Goal: Information Seeking & Learning: Check status

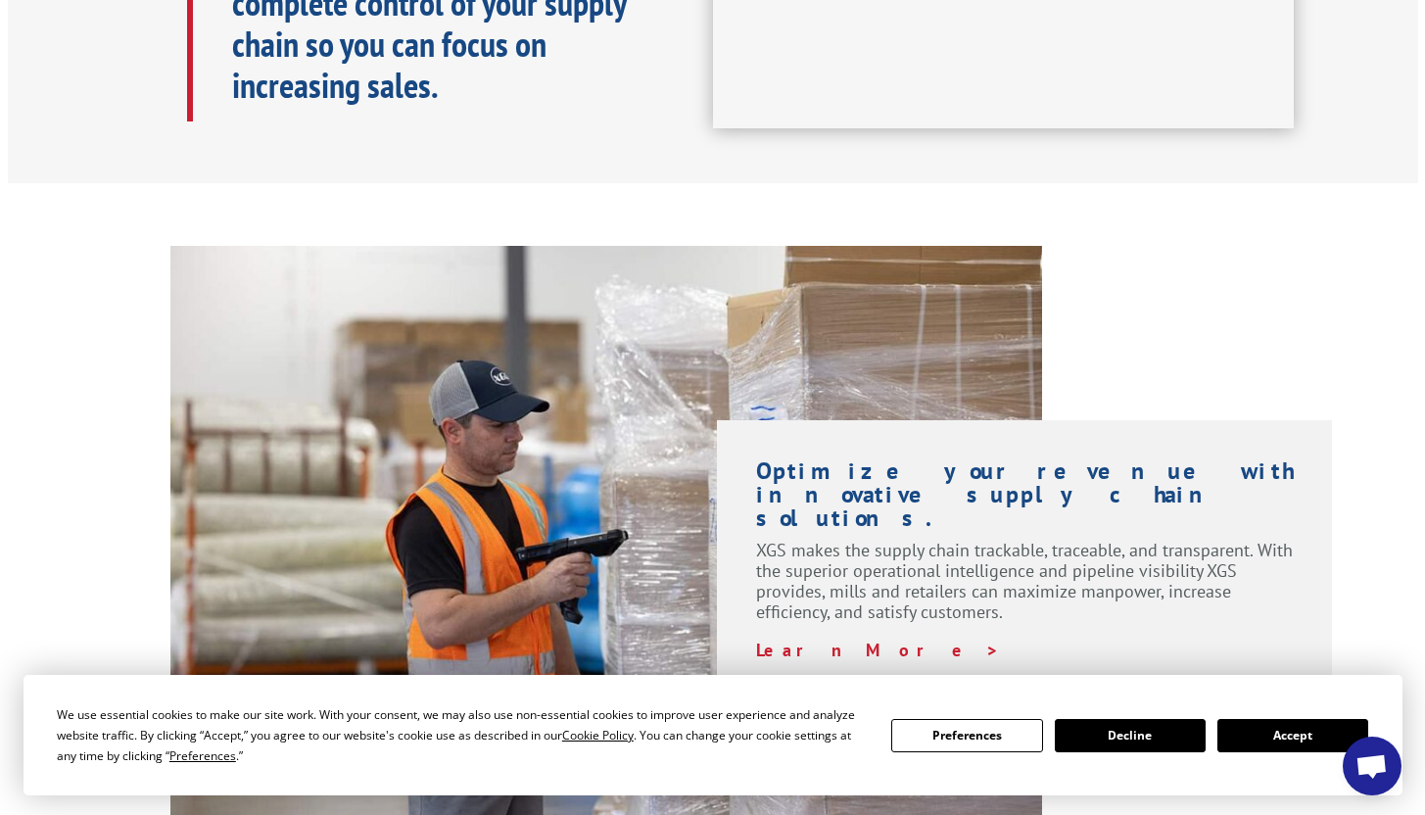
scroll to position [1213, 0]
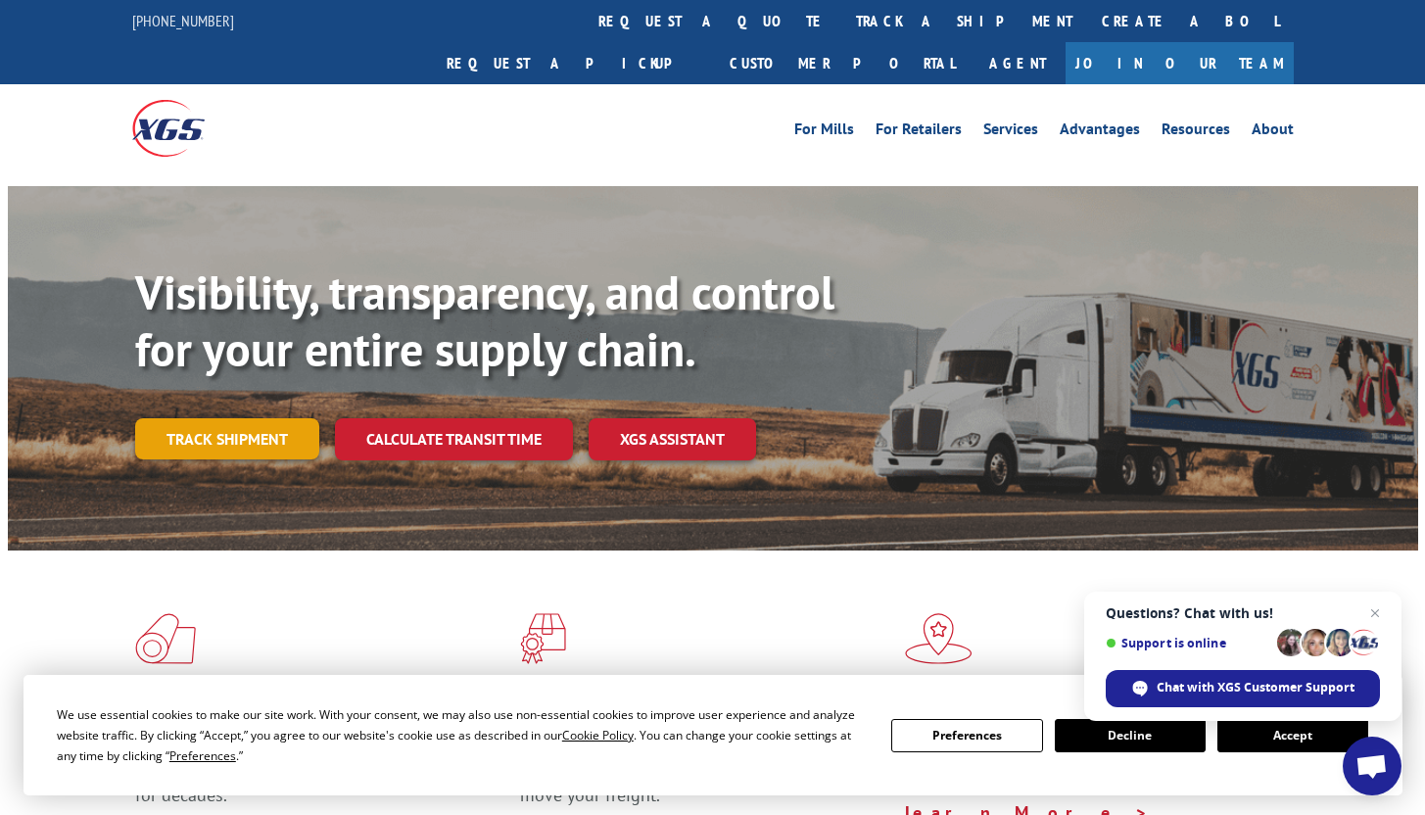
click at [240, 418] on link "Track shipment" at bounding box center [227, 438] width 184 height 41
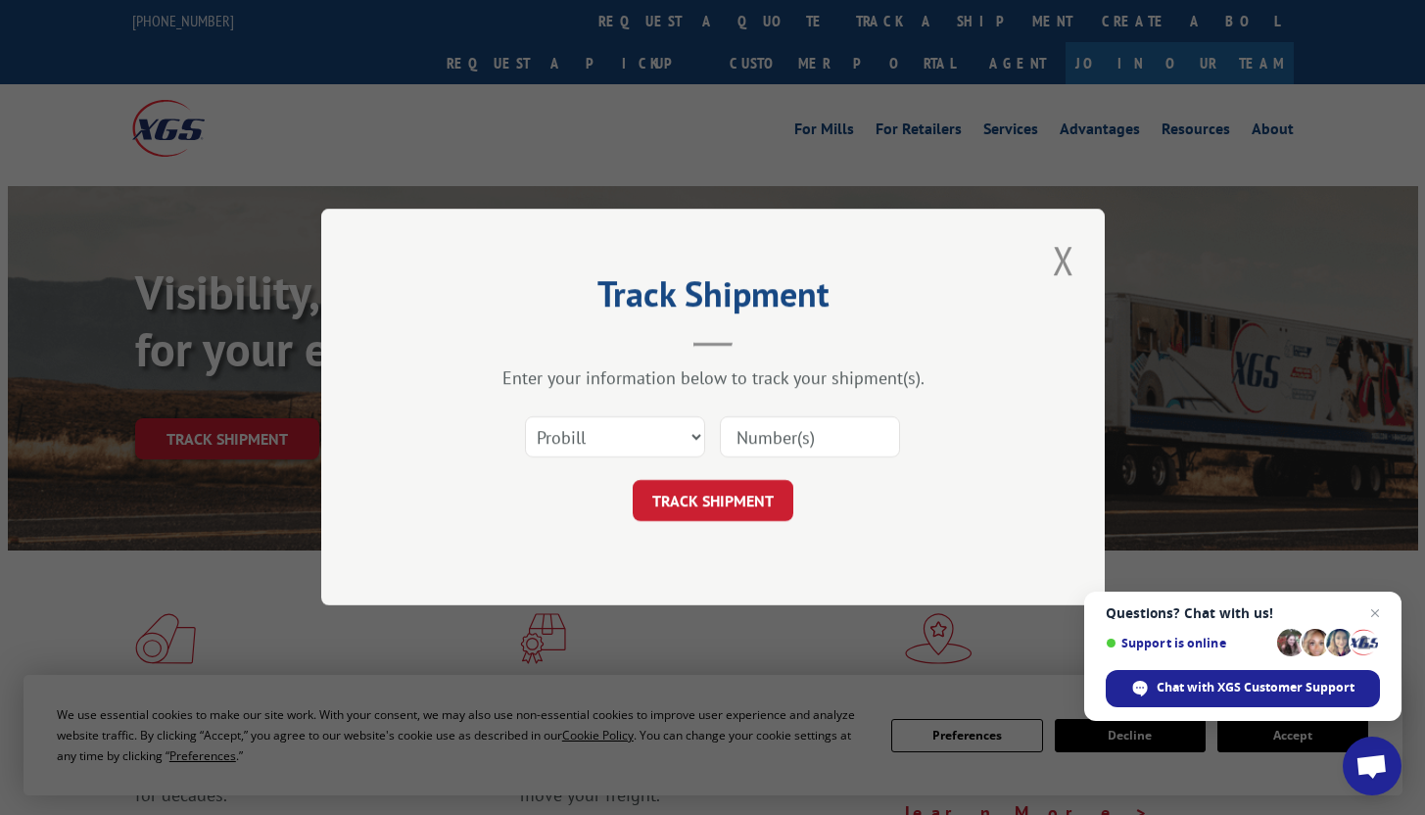
click at [785, 433] on input at bounding box center [810, 437] width 180 height 41
paste input "17500017"
type input "17500017"
click at [1369, 610] on span "Open chat" at bounding box center [1375, 613] width 24 height 24
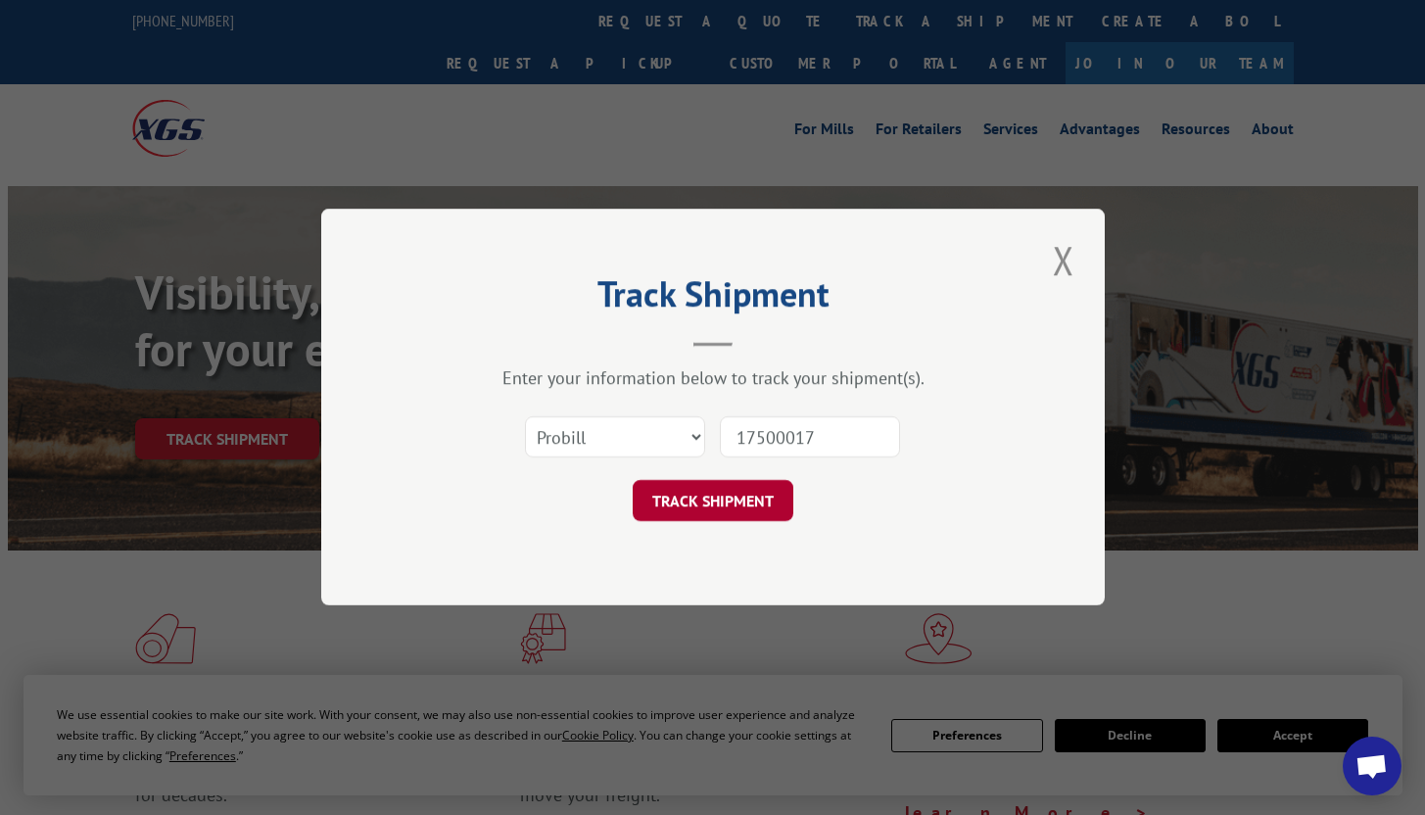
click at [703, 501] on button "TRACK SHIPMENT" at bounding box center [713, 501] width 161 height 41
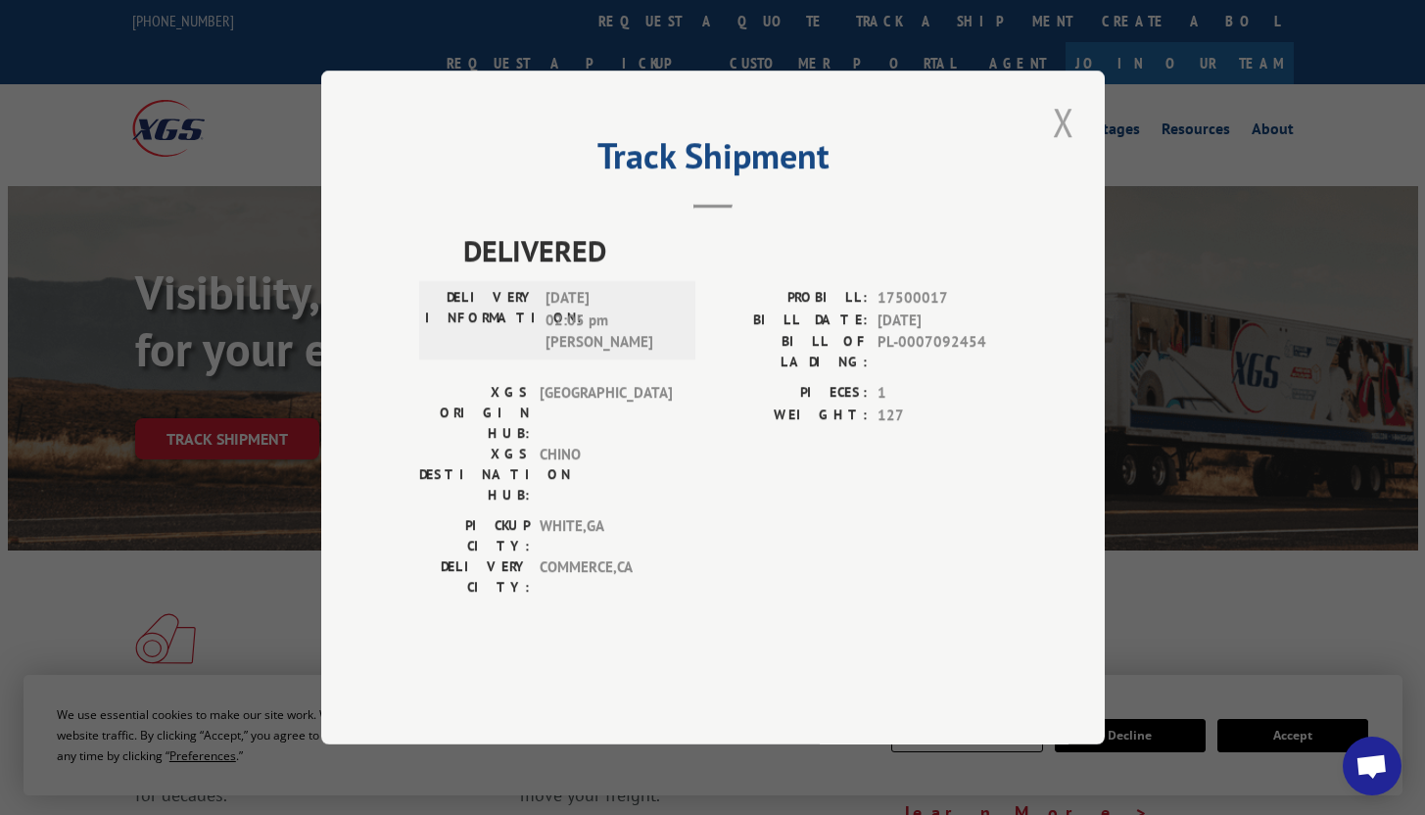
click at [1055, 149] on button "Close modal" at bounding box center [1063, 122] width 33 height 54
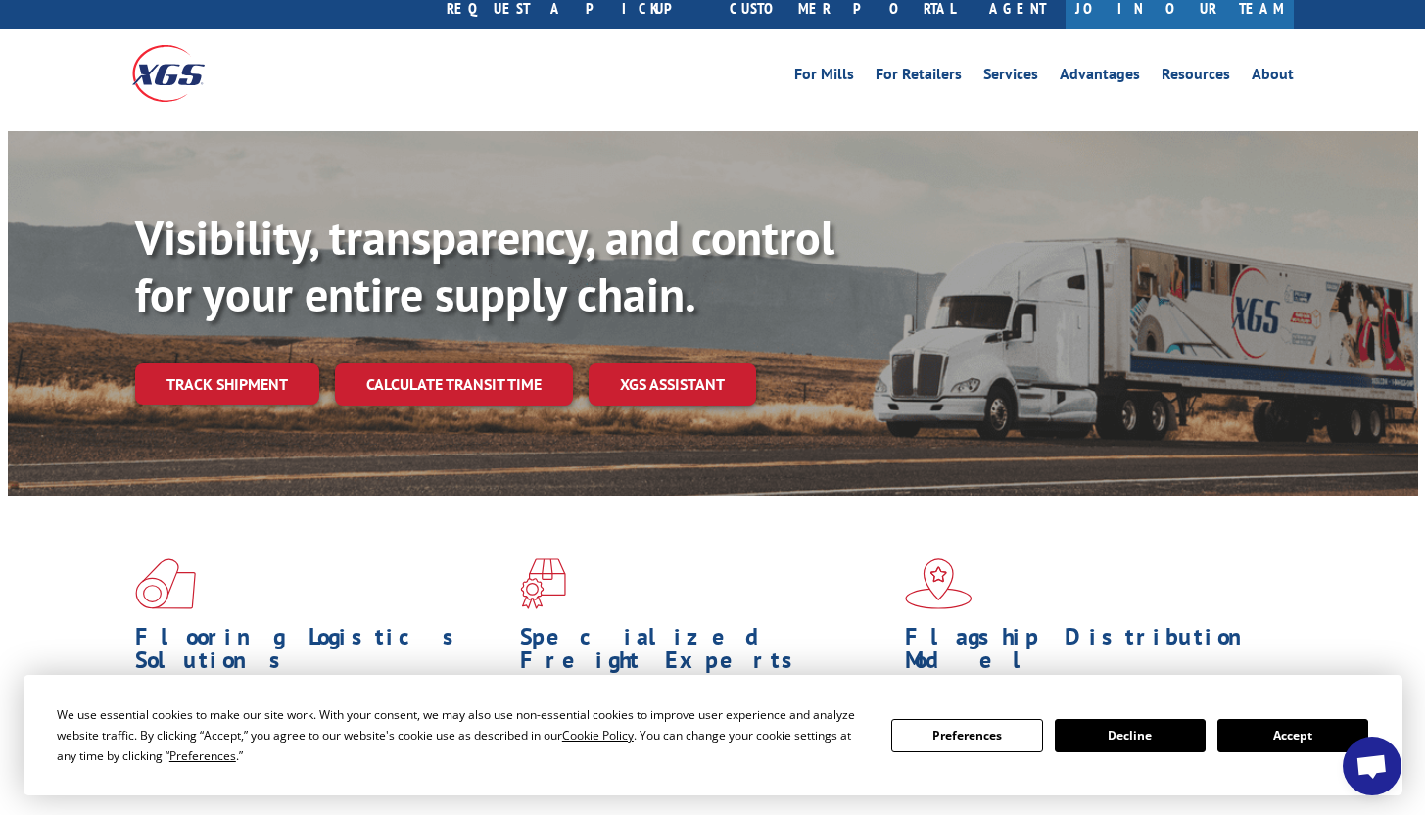
scroll to position [87, 0]
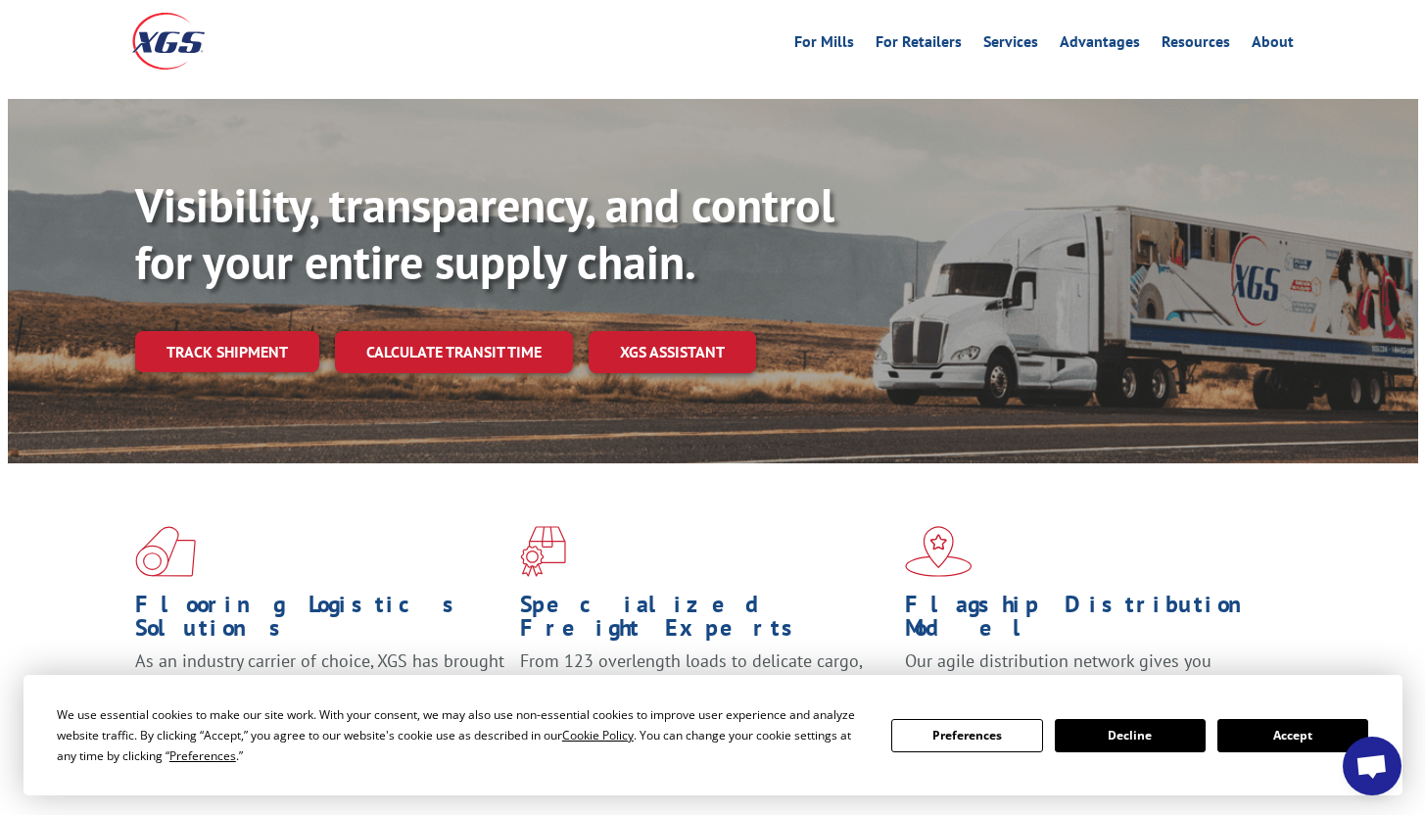
click at [1125, 732] on button "Decline" at bounding box center [1130, 735] width 151 height 33
